Goal: Task Accomplishment & Management: Manage account settings

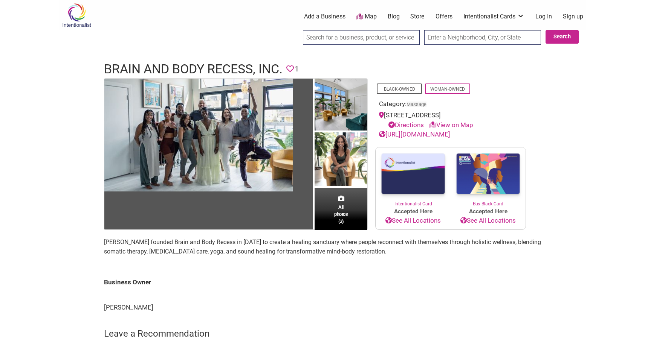
click at [542, 18] on link "Log In" at bounding box center [543, 16] width 17 height 8
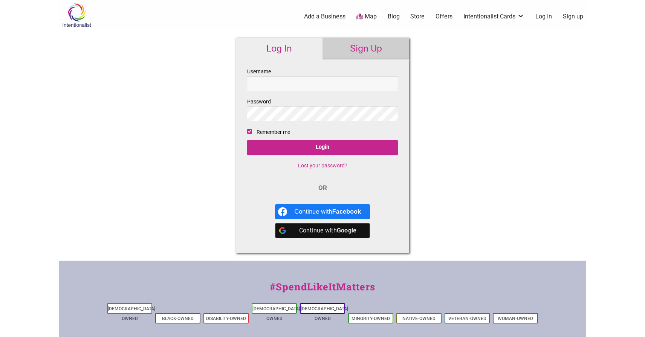
click at [288, 90] on input "Username" at bounding box center [322, 83] width 151 height 15
type input "Parn1s1a@icloud.com"
